Goal: Task Accomplishment & Management: Use online tool/utility

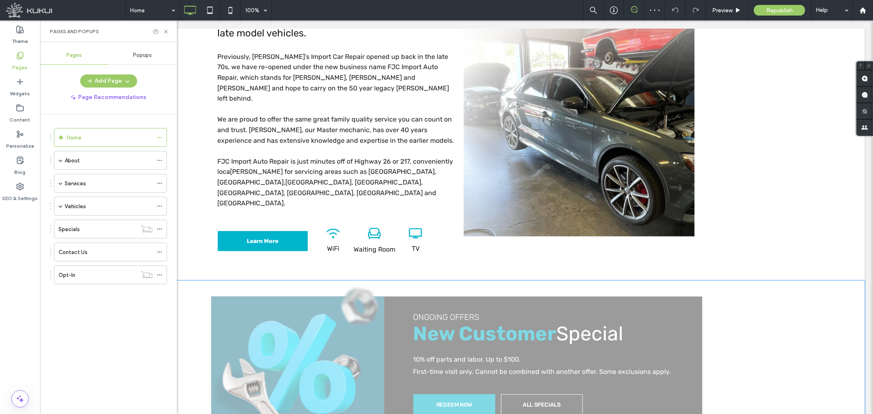
scroll to position [636, 0]
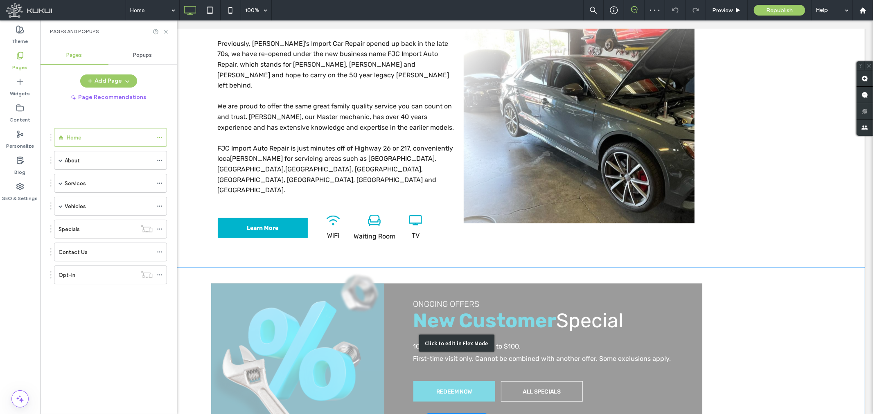
click at [335, 267] on div "Click to edit in Flex Mode" at bounding box center [456, 342] width 816 height 151
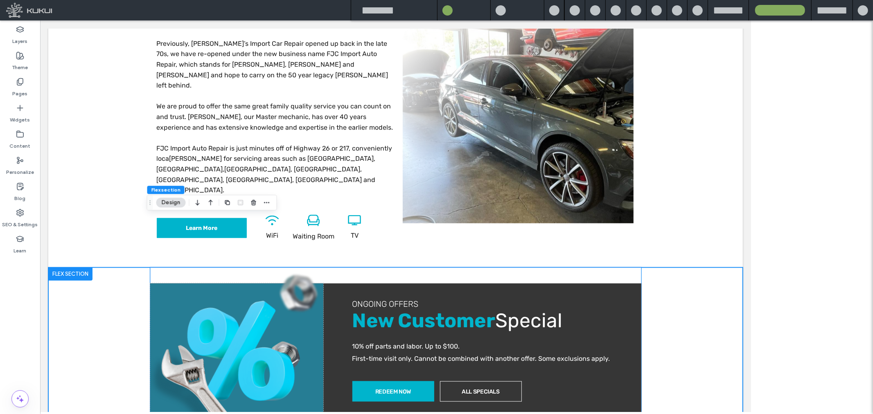
scroll to position [615, 0]
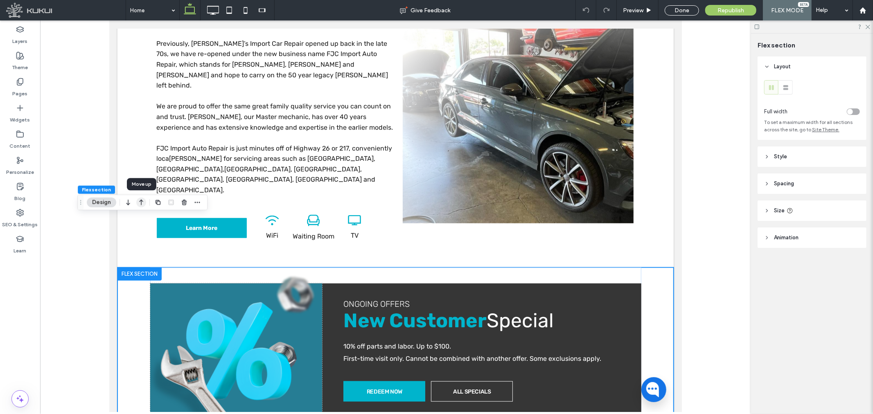
click at [140, 203] on icon "button" at bounding box center [141, 202] width 10 height 15
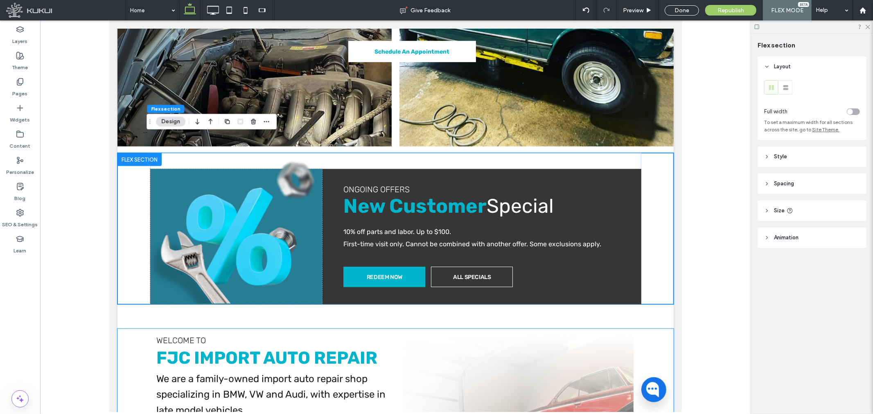
scroll to position [369, 0]
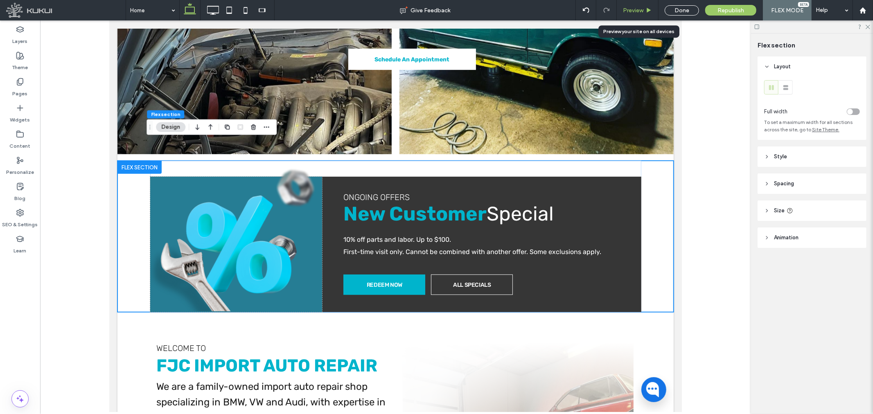
click at [630, 13] on span "Preview" at bounding box center [633, 10] width 20 height 7
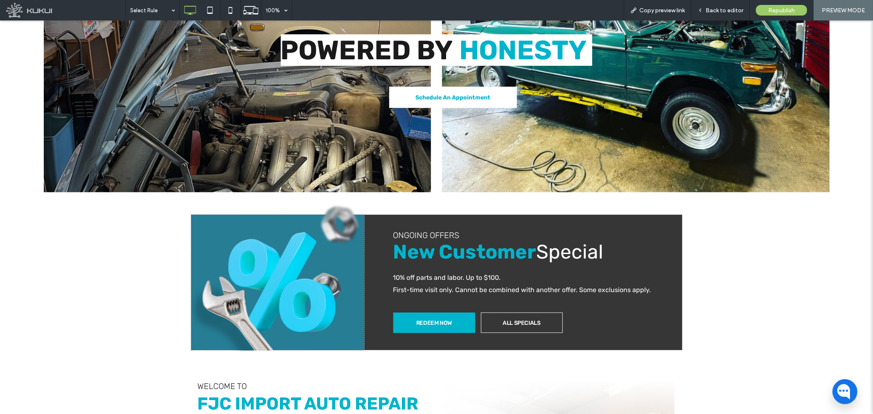
scroll to position [347, 0]
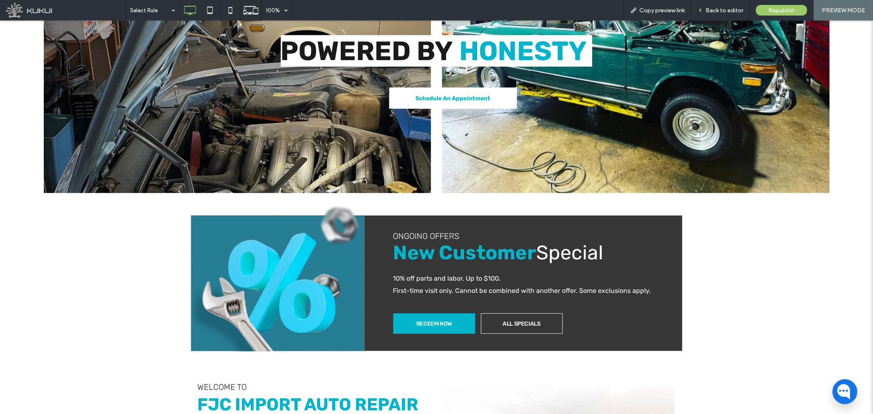
click at [388, 199] on div "ongoing offers Loading ... New Customer Special 10% off parts and labor. Up to …" at bounding box center [436, 274] width 491 height 151
click at [712, 7] on span "Back to editor" at bounding box center [724, 10] width 38 height 7
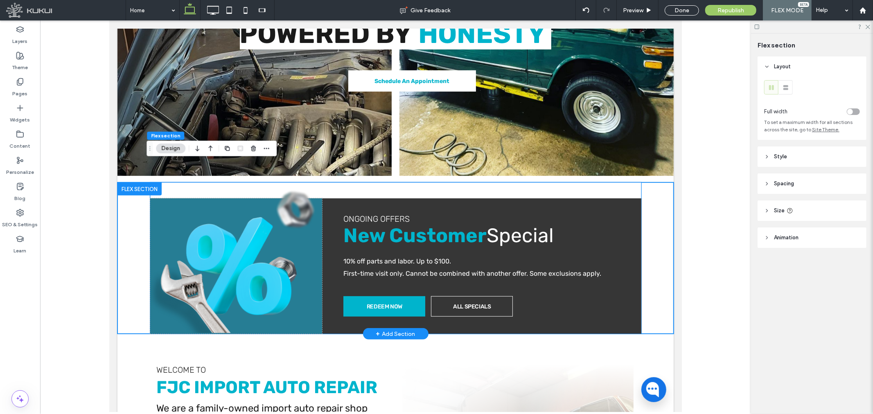
click at [403, 182] on div "ongoing offers Loading ... New Customer Special 10% off parts and labor. Up to …" at bounding box center [395, 257] width 491 height 151
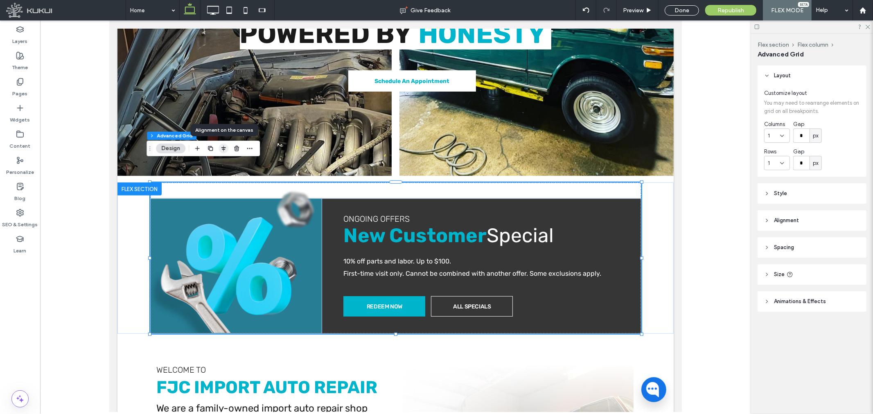
click at [223, 152] on span "button" at bounding box center [224, 149] width 10 height 10
click at [223, 164] on icon "center" at bounding box center [223, 164] width 7 height 7
click at [586, 7] on icon at bounding box center [586, 10] width 7 height 7
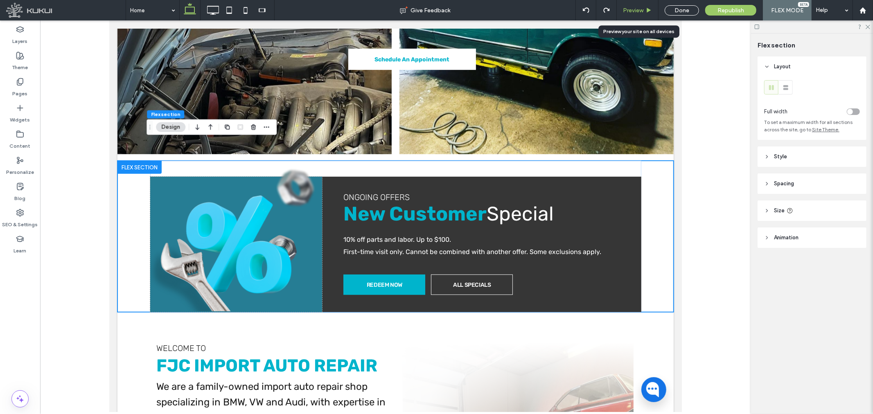
click at [629, 11] on span "Preview" at bounding box center [633, 10] width 20 height 7
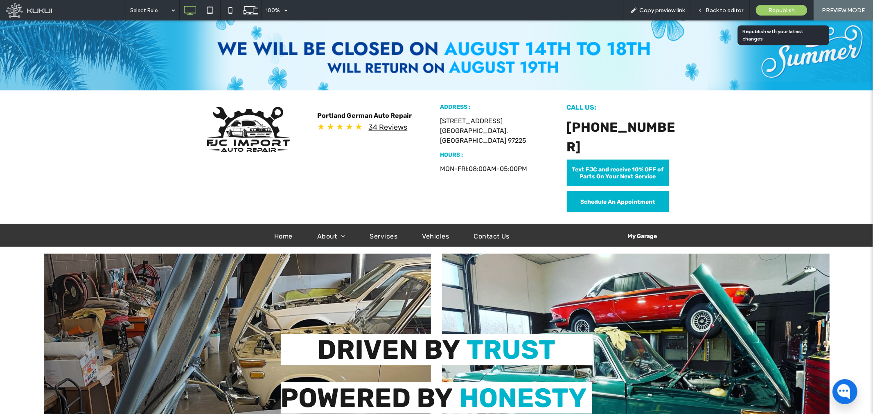
click at [780, 9] on span "Republish" at bounding box center [781, 10] width 27 height 7
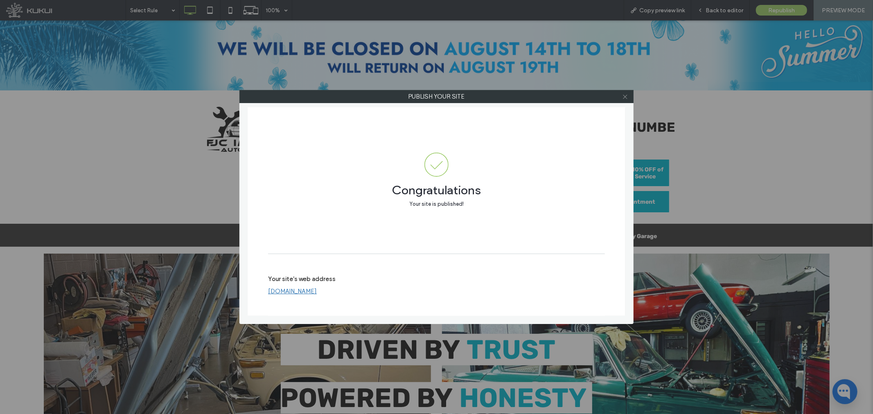
click at [626, 99] on icon at bounding box center [625, 97] width 6 height 6
